Goal: Task Accomplishment & Management: Manage account settings

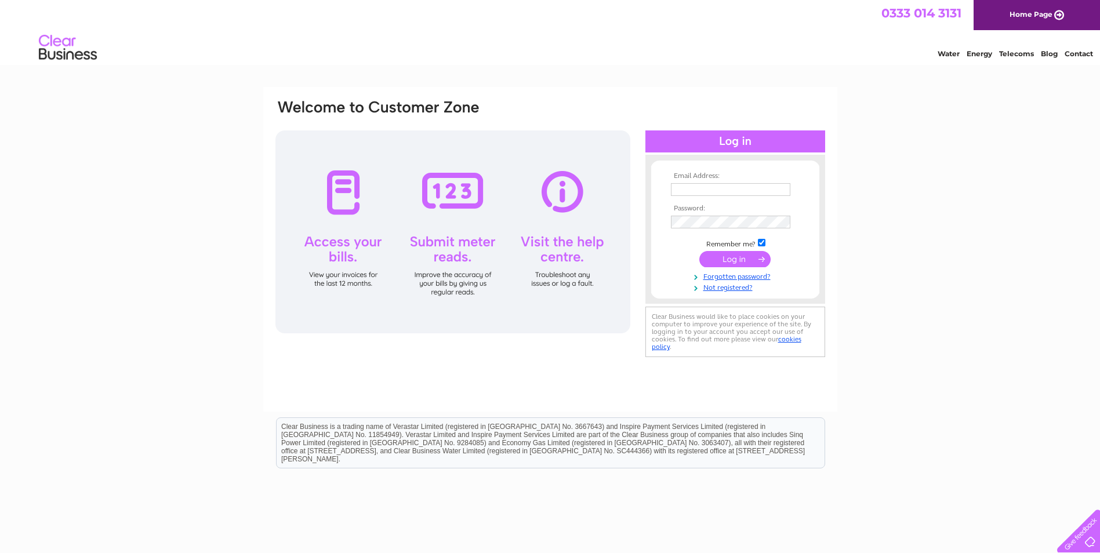
drag, startPoint x: 0, startPoint y: 0, endPoint x: 687, endPoint y: 181, distance: 710.2
click at [687, 181] on td at bounding box center [735, 189] width 135 height 19
click at [686, 191] on input "text" at bounding box center [730, 189] width 119 height 13
type input "[EMAIL_ADDRESS][DOMAIN_NAME]"
click at [738, 261] on input "submit" at bounding box center [735, 260] width 71 height 16
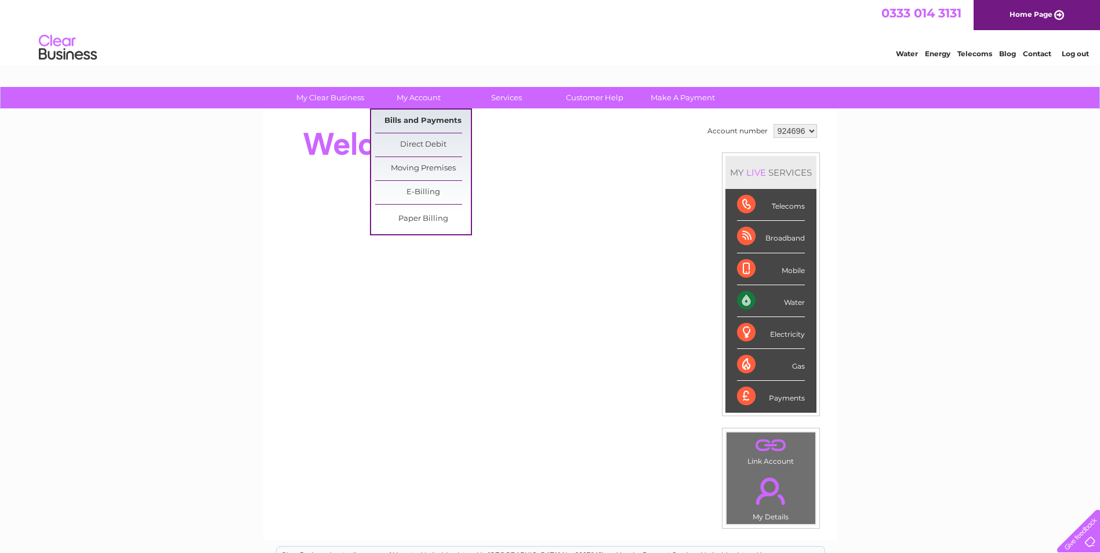
click at [404, 118] on link "Bills and Payments" at bounding box center [423, 121] width 96 height 23
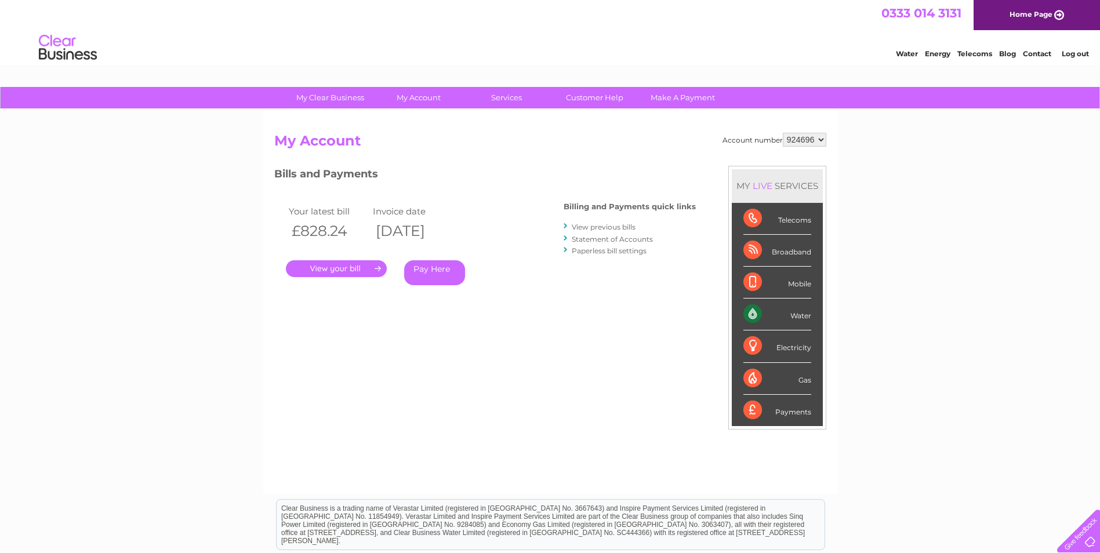
click at [311, 269] on link "." at bounding box center [336, 268] width 101 height 17
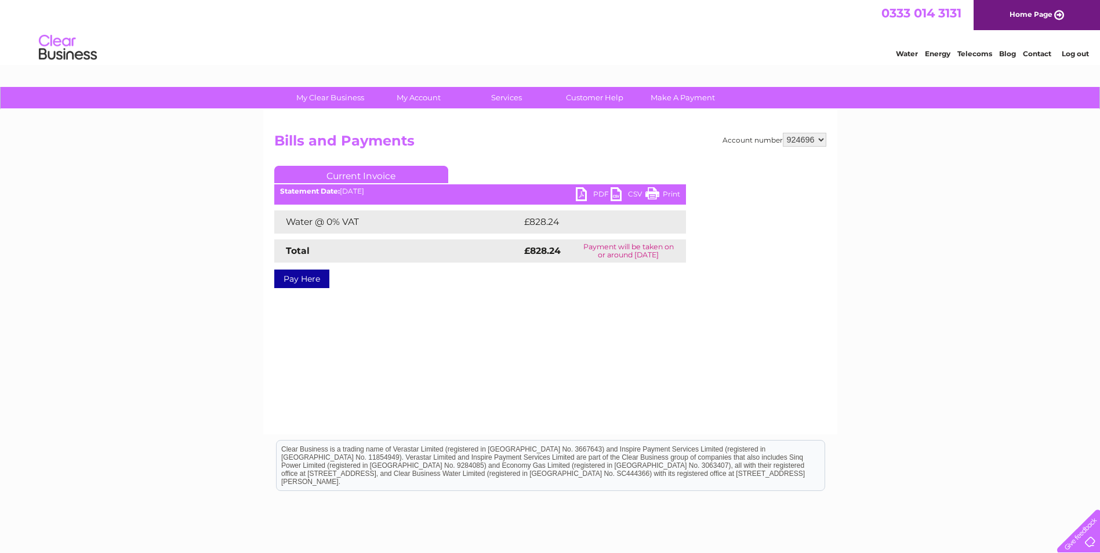
drag, startPoint x: 660, startPoint y: 191, endPoint x: 162, endPoint y: 54, distance: 516.3
click at [660, 191] on link "Print" at bounding box center [663, 195] width 35 height 17
click at [589, 193] on link "PDF" at bounding box center [593, 195] width 35 height 17
